Goal: Find specific page/section: Find specific page/section

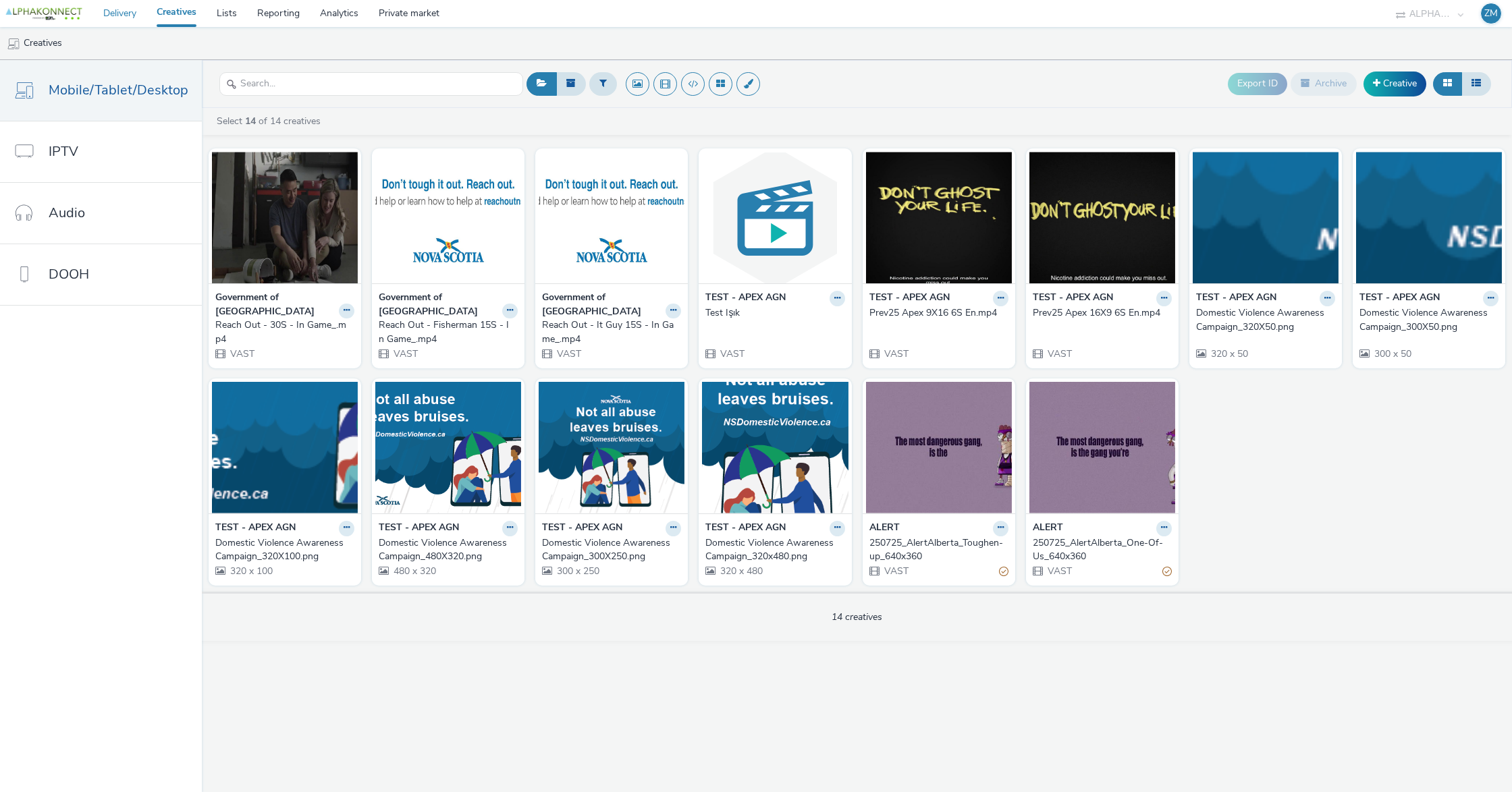
click at [108, 14] on link "Delivery" at bounding box center [120, 13] width 54 height 27
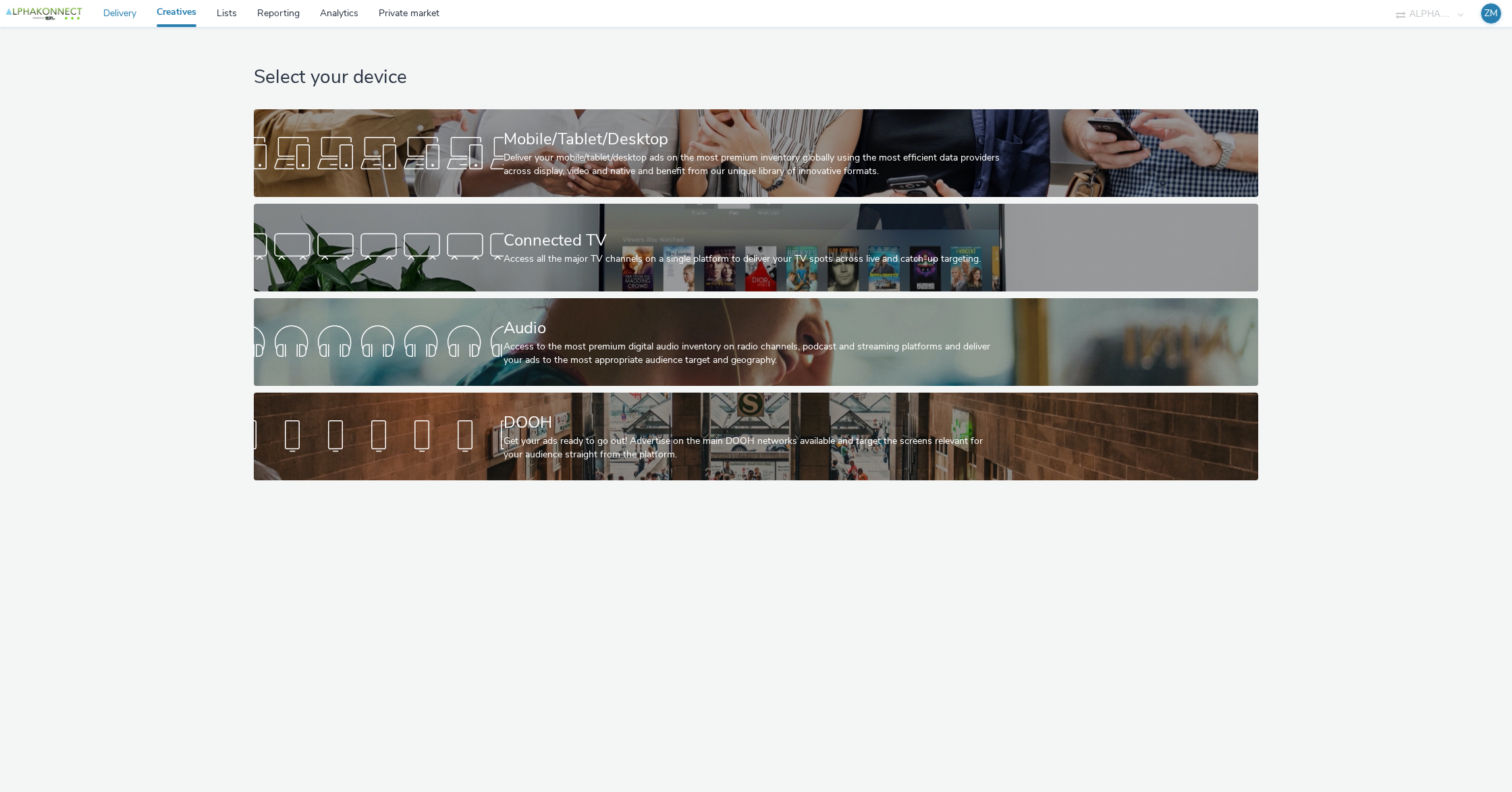
click at [114, 9] on link "Delivery" at bounding box center [120, 13] width 54 height 27
